Goal: Information Seeking & Learning: Check status

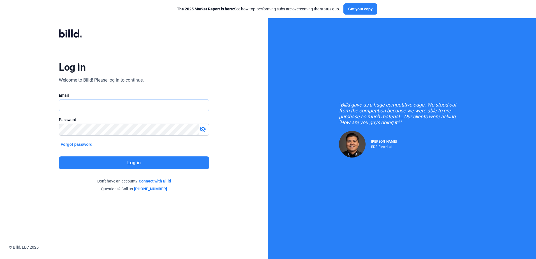
type input "[EMAIL_ADDRESS][DOMAIN_NAME]"
click at [136, 167] on button "Log in" at bounding box center [134, 162] width 150 height 13
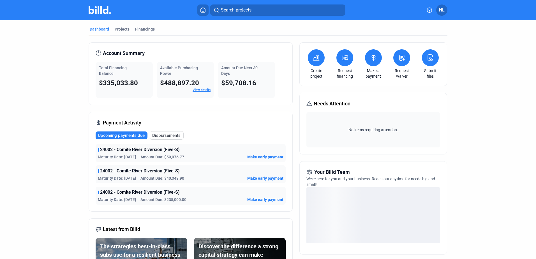
click at [196, 90] on link "View details" at bounding box center [202, 90] width 18 height 4
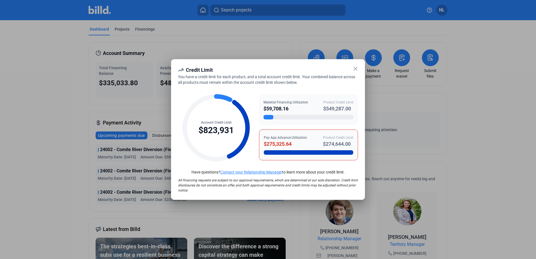
click at [354, 66] on icon at bounding box center [355, 68] width 7 height 7
